Goal: Information Seeking & Learning: Check status

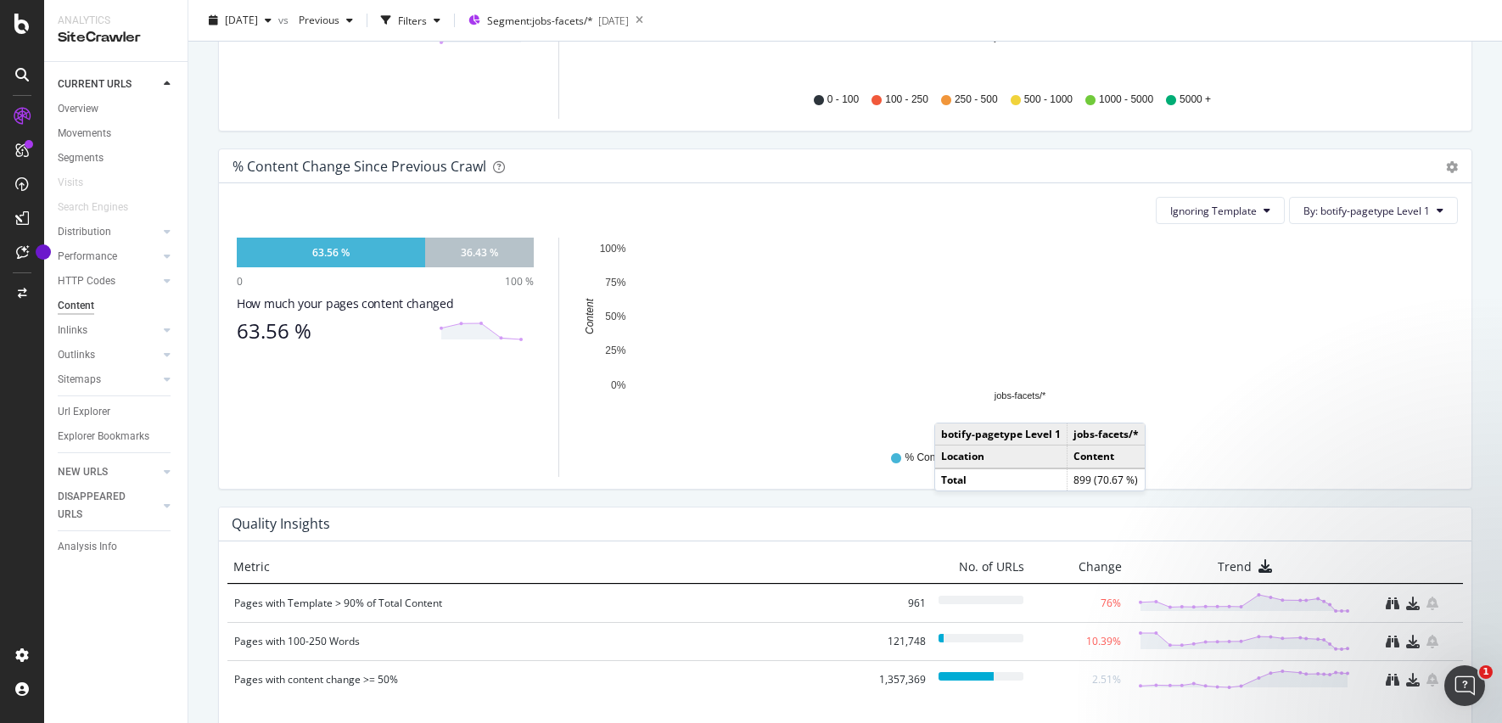
scroll to position [1000, 0]
